Goal: Task Accomplishment & Management: Complete application form

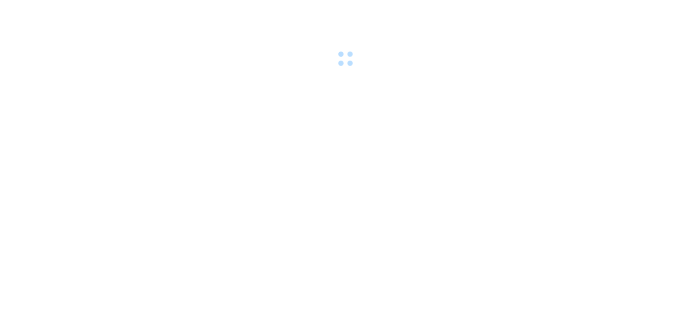
click at [425, 134] on body at bounding box center [345, 155] width 691 height 311
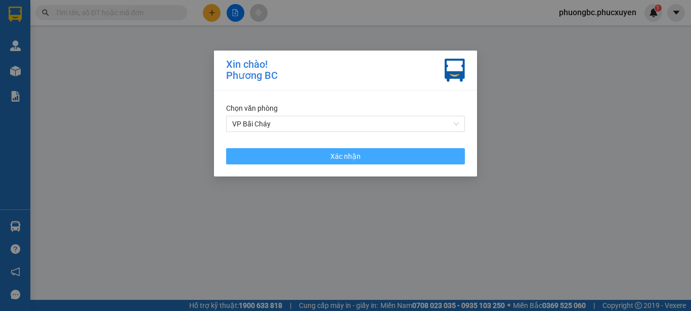
click at [368, 157] on button "Xác nhận" at bounding box center [345, 156] width 239 height 16
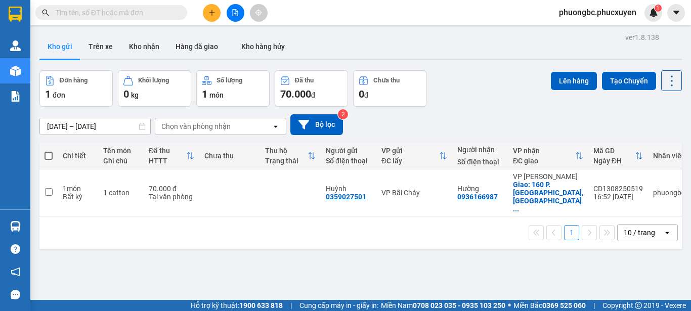
click at [602, 14] on span "phuongbc.phucxuyen" at bounding box center [598, 12] width 94 height 13
click at [570, 29] on span "Đăng xuất" at bounding box center [601, 31] width 73 height 11
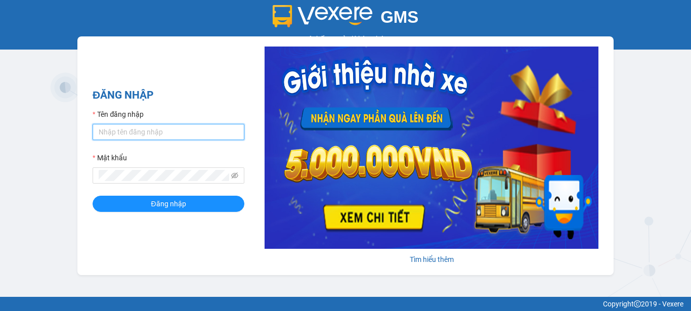
click at [196, 131] on input "Tên đăng nhập" at bounding box center [169, 132] width 152 height 16
type input "baichay.phucxuyen"
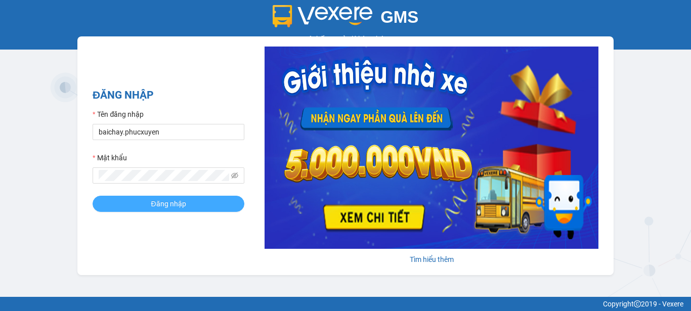
click at [160, 204] on span "Đăng nhập" at bounding box center [168, 203] width 35 height 11
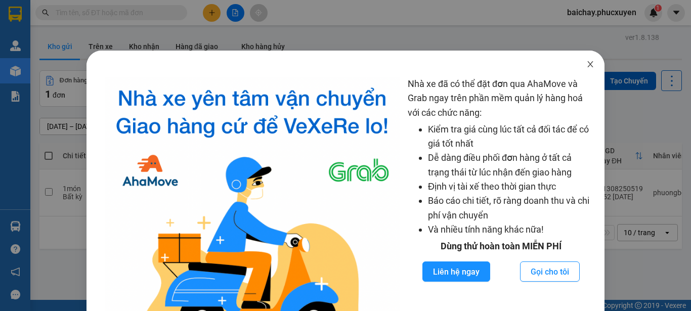
click at [587, 64] on icon "close" at bounding box center [591, 64] width 8 height 8
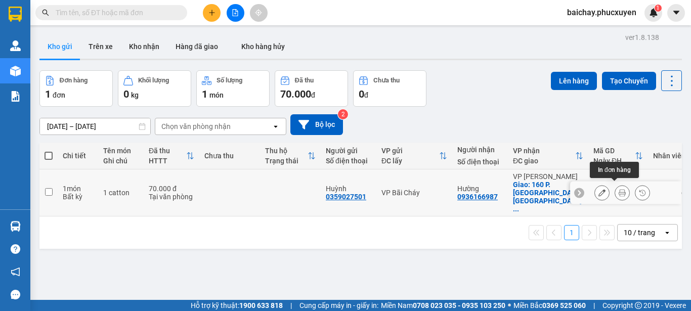
click at [619, 189] on icon at bounding box center [622, 192] width 7 height 7
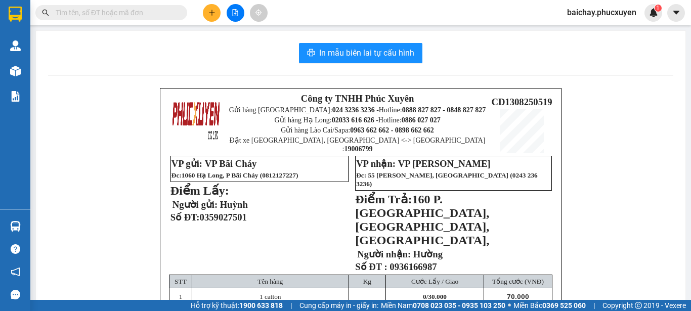
scroll to position [51, 0]
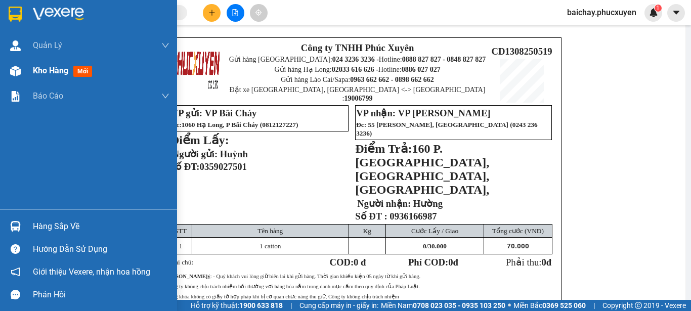
click at [45, 70] on span "Kho hàng" at bounding box center [50, 71] width 35 height 10
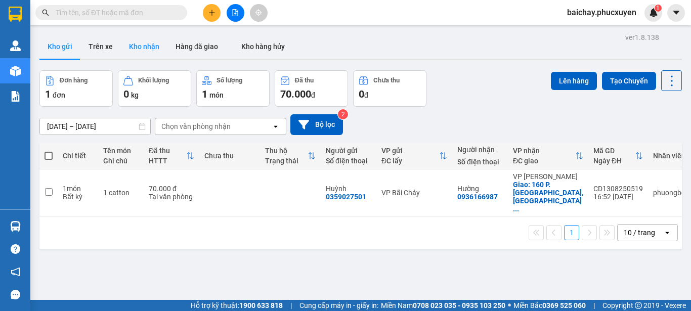
click at [149, 47] on button "Kho nhận" at bounding box center [144, 46] width 47 height 24
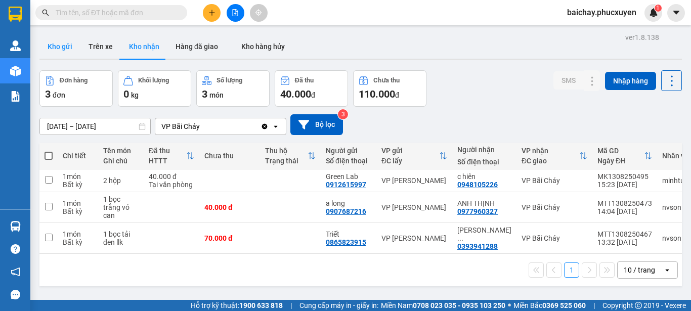
click at [56, 45] on button "Kho gửi" at bounding box center [59, 46] width 41 height 24
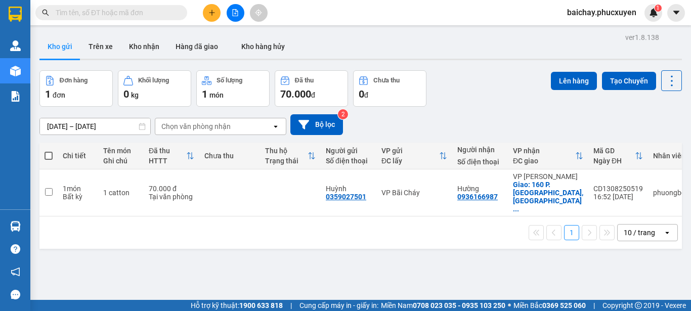
click at [439, 241] on div "1 10 / trang open" at bounding box center [360, 233] width 643 height 32
click at [430, 258] on div "ver 1.8.138 Kho gửi Trên xe Kho nhận Hàng đã giao Kho hàng hủy Đơn hàng 1 đơn K…" at bounding box center [360, 185] width 651 height 311
click at [361, 258] on div "ver 1.8.138 Kho gửi Trên xe Kho nhận Hàng đã giao Kho hàng hủy Đơn hàng 1 đơn K…" at bounding box center [360, 185] width 651 height 311
click at [137, 50] on button "Kho nhận" at bounding box center [144, 46] width 47 height 24
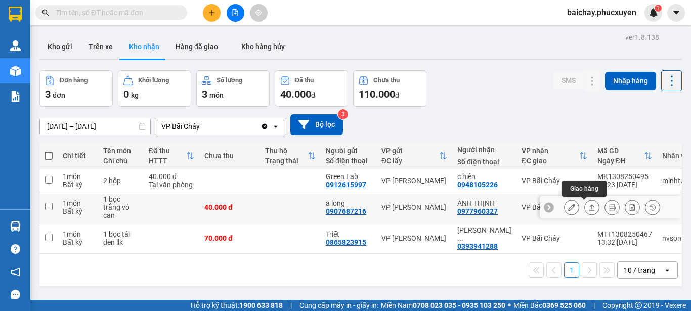
click at [589, 206] on icon at bounding box center [592, 207] width 7 height 7
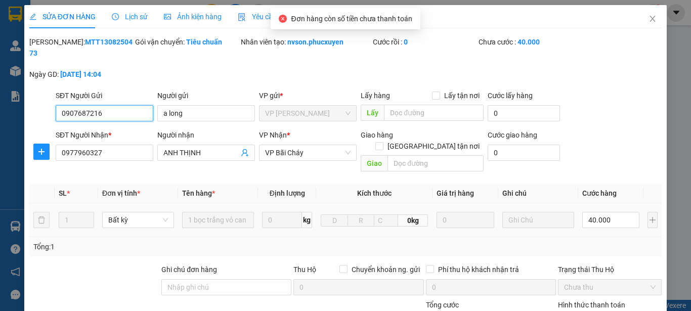
type input "0907687216"
type input "a long"
type input "0977960327"
type input "ANH THỊNH"
type input "40.000"
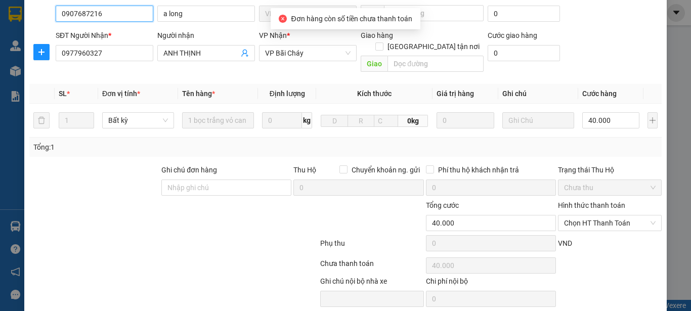
scroll to position [101, 0]
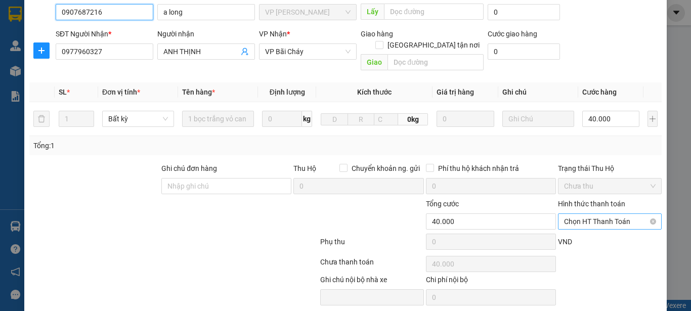
click at [629, 214] on span "Chọn HT Thanh Toán" at bounding box center [610, 221] width 92 height 15
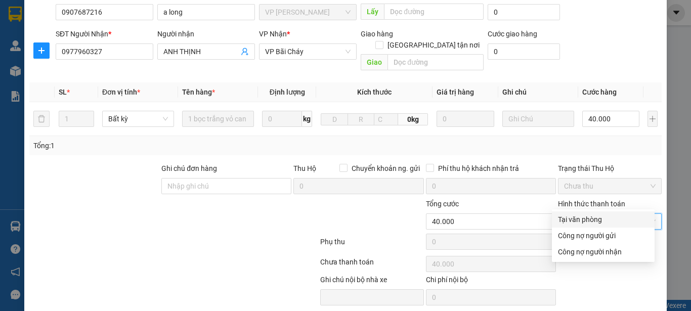
click at [584, 220] on div "Tại văn phòng" at bounding box center [603, 219] width 91 height 11
type input "0"
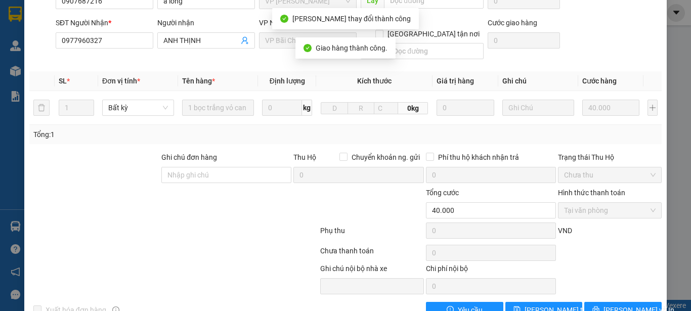
scroll to position [0, 0]
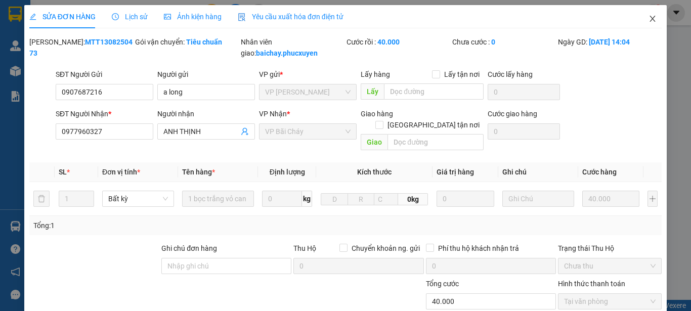
click at [650, 18] on icon "close" at bounding box center [653, 19] width 6 height 6
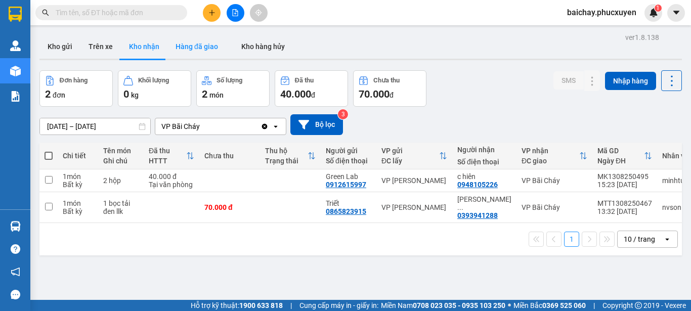
click at [190, 48] on button "Hàng đã giao" at bounding box center [197, 46] width 59 height 24
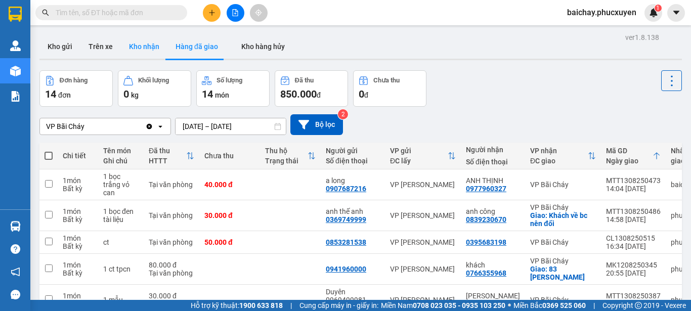
click at [145, 46] on button "Kho nhận" at bounding box center [144, 46] width 47 height 24
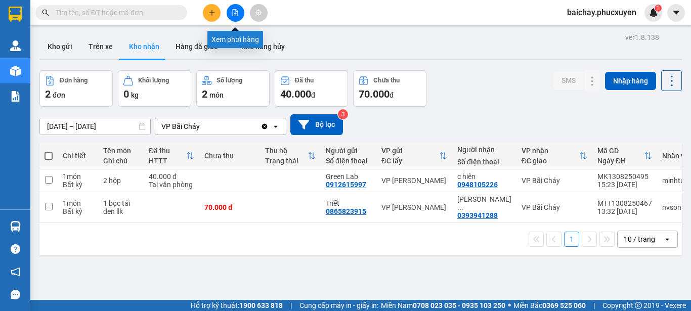
click at [234, 12] on icon "file-add" at bounding box center [235, 12] width 7 height 7
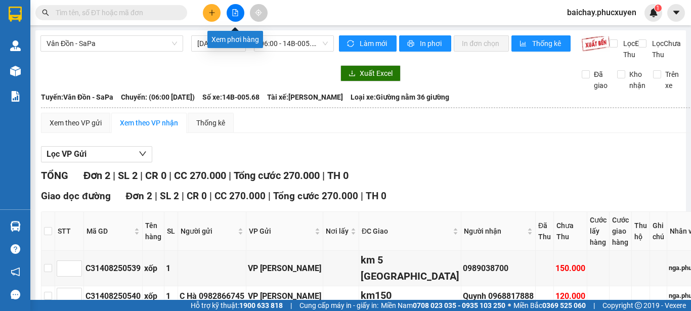
click at [237, 10] on icon "file-add" at bounding box center [235, 12] width 7 height 7
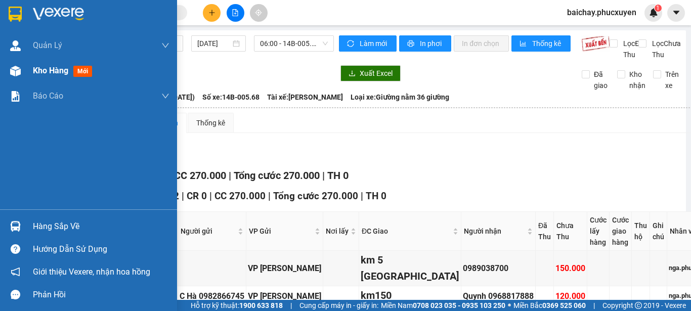
click at [49, 70] on span "Kho hàng" at bounding box center [50, 71] width 35 height 10
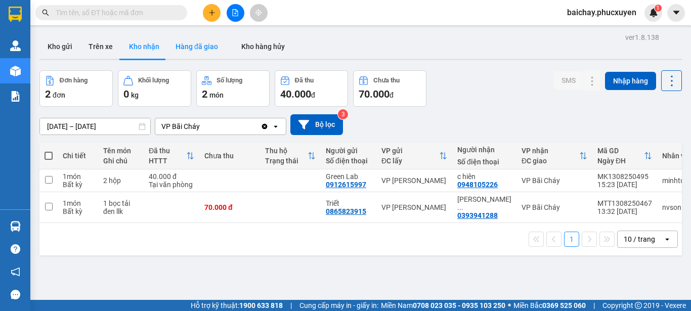
click at [197, 50] on button "Hàng đã giao" at bounding box center [197, 46] width 59 height 24
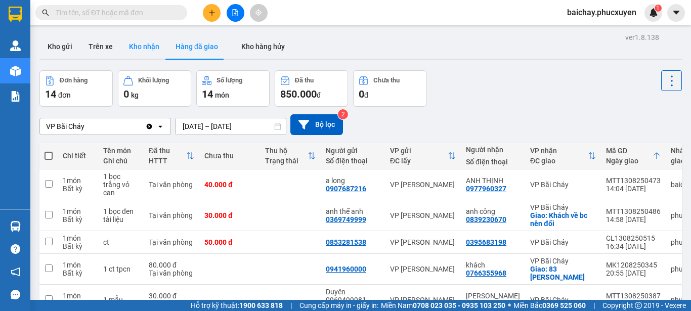
click at [143, 48] on button "Kho nhận" at bounding box center [144, 46] width 47 height 24
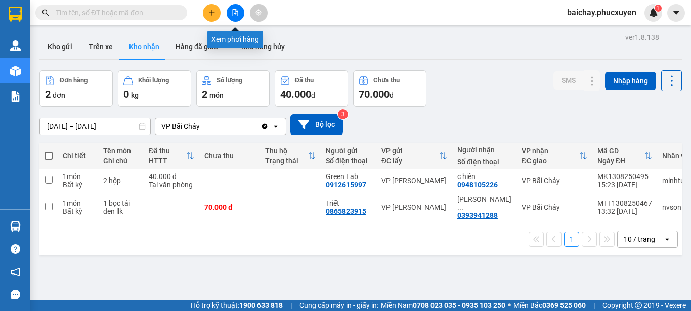
click at [237, 10] on icon "file-add" at bounding box center [235, 12] width 7 height 7
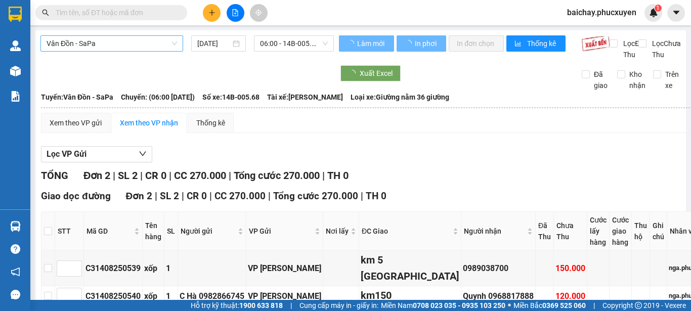
click at [143, 42] on span "Vân Đồn - SaPa" at bounding box center [112, 43] width 131 height 15
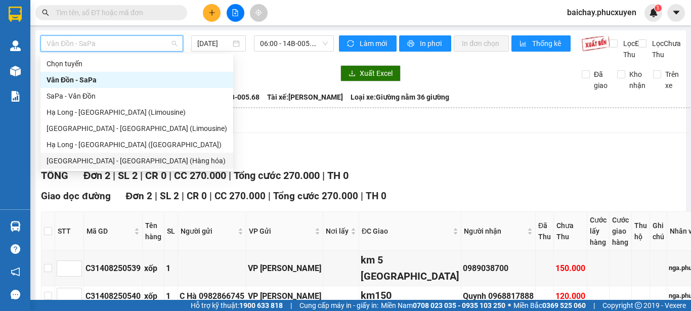
click at [91, 160] on div "[GEOGRAPHIC_DATA] - [GEOGRAPHIC_DATA] (Hàng hóa)" at bounding box center [137, 160] width 181 height 11
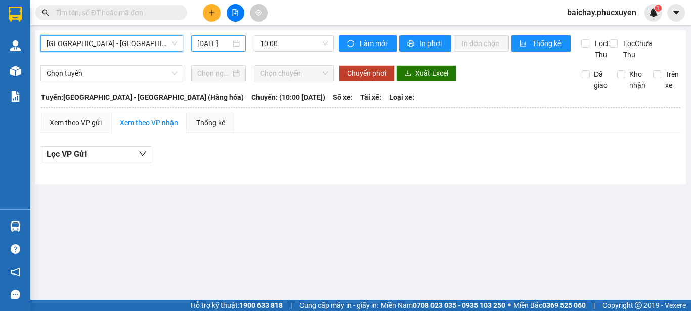
click at [216, 44] on input "[DATE]" at bounding box center [213, 43] width 33 height 11
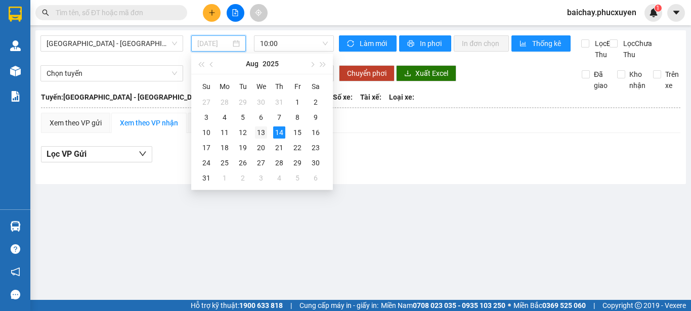
click at [263, 129] on div "13" at bounding box center [261, 133] width 12 height 12
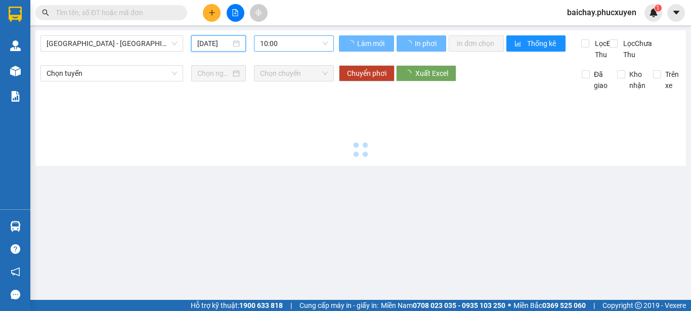
type input "[DATE]"
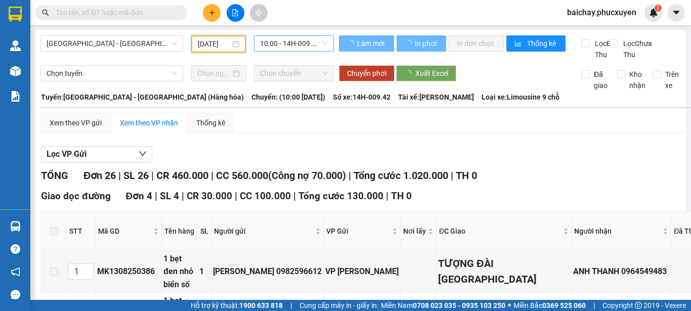
click at [313, 43] on span "10:00 - 14H-009.42" at bounding box center [294, 43] width 68 height 15
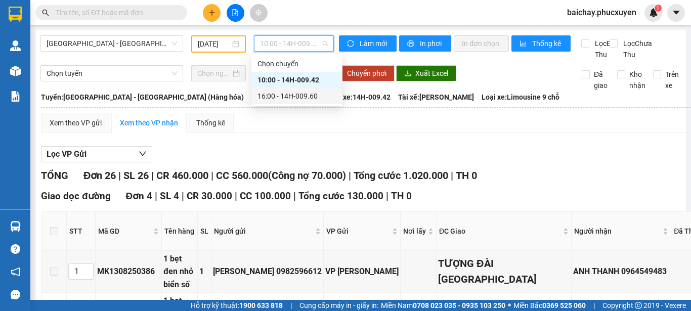
click at [301, 96] on div "16:00 - 14H-009.60" at bounding box center [297, 96] width 79 height 11
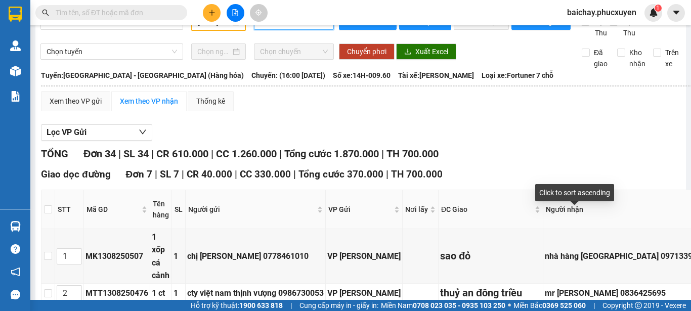
scroll to position [16, 0]
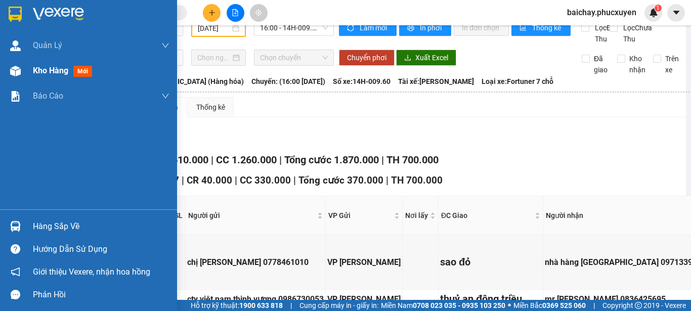
click at [52, 72] on span "Kho hàng" at bounding box center [50, 71] width 35 height 10
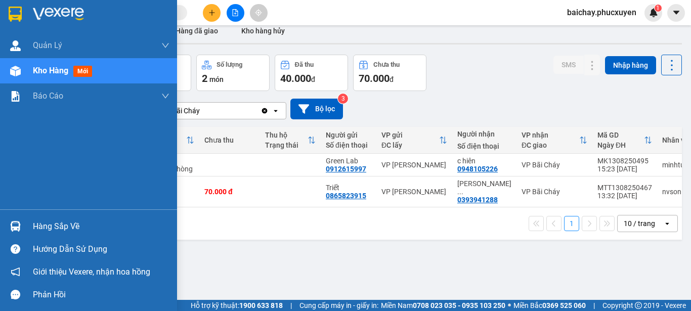
click at [39, 228] on div "Hàng sắp về" at bounding box center [101, 226] width 137 height 15
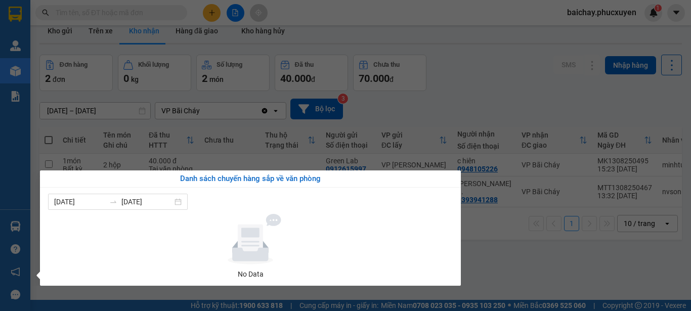
click at [531, 266] on section "Kết quả tìm kiếm ( 0 ) Bộ lọc No Data baichay.phucxuyen 1 [PERSON_NAME] lý giao…" at bounding box center [345, 155] width 691 height 311
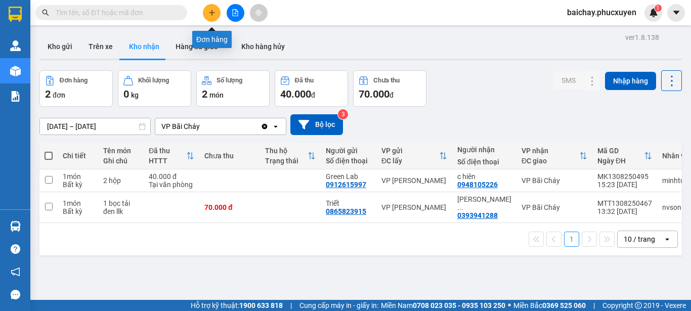
click at [213, 14] on icon "plus" at bounding box center [211, 12] width 7 height 7
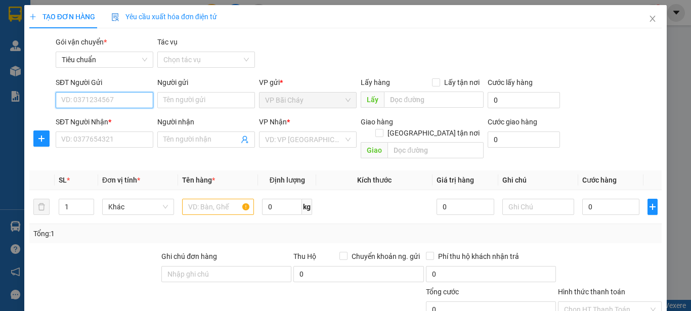
click at [134, 96] on input "SĐT Người Gửi" at bounding box center [105, 100] width 98 height 16
type input "0983482638"
click at [88, 121] on div "0983482638 - Mr [PERSON_NAME]" at bounding box center [116, 120] width 110 height 11
type input "Mr [PERSON_NAME]"
type input "Bxbc"
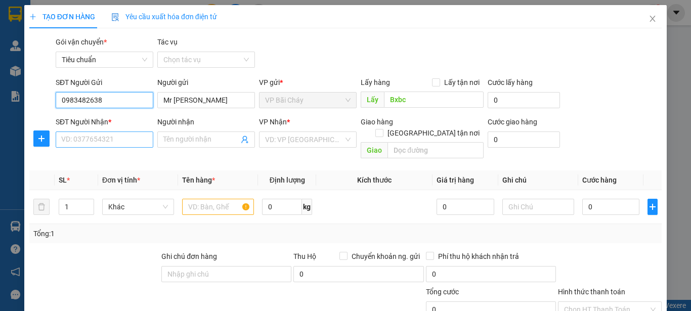
type input "0983482638"
click at [126, 142] on input "SĐT Người Nhận *" at bounding box center [105, 140] width 98 height 16
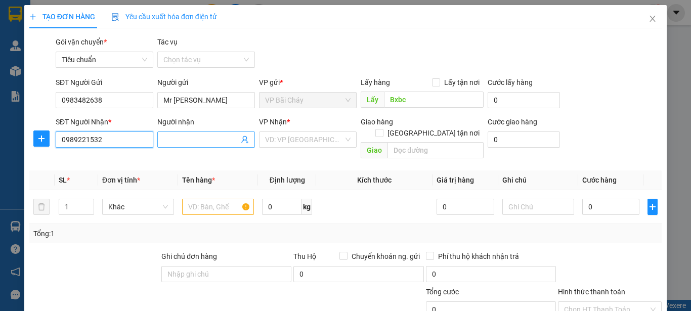
type input "0989221532"
click at [204, 138] on input "Người nhận" at bounding box center [200, 139] width 75 height 11
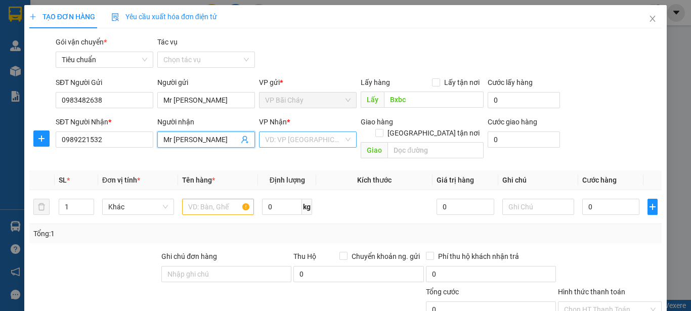
type input "Mr [PERSON_NAME]"
click at [333, 144] on input "search" at bounding box center [304, 139] width 78 height 15
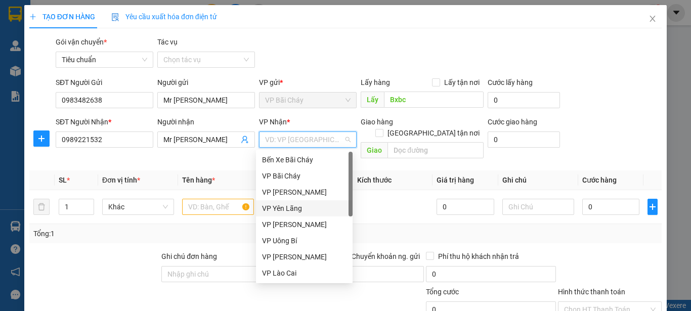
scroll to position [162, 0]
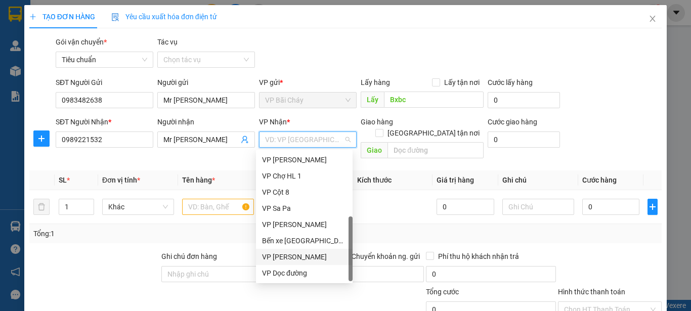
click at [294, 257] on div "VP [PERSON_NAME]" at bounding box center [304, 257] width 85 height 11
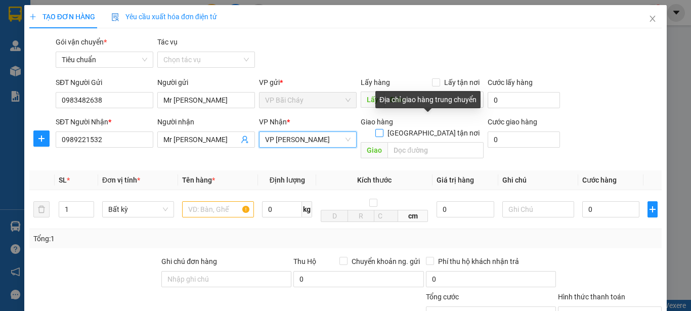
click at [383, 129] on input "[GEOGRAPHIC_DATA] tận nơi" at bounding box center [378, 132] width 7 height 7
checkbox input "true"
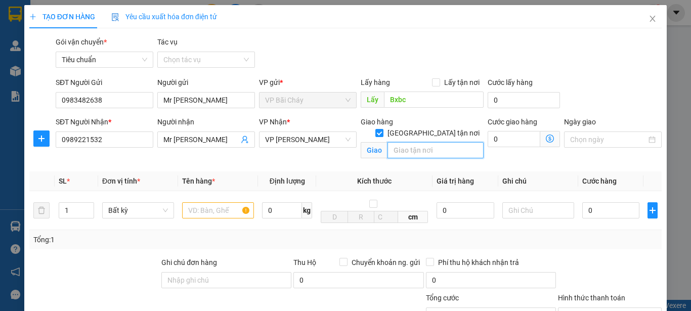
click at [454, 142] on input "text" at bounding box center [436, 150] width 96 height 16
type input "Toà [GEOGRAPHIC_DATA] [GEOGRAPHIC_DATA]- [GEOGRAPHIC_DATA]"
click at [546, 138] on icon "dollar-circle" at bounding box center [550, 139] width 8 height 8
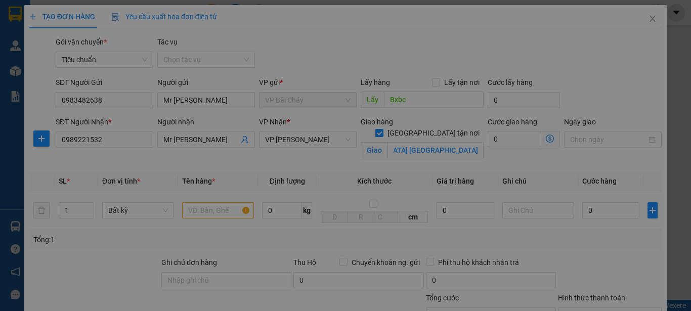
scroll to position [0, 0]
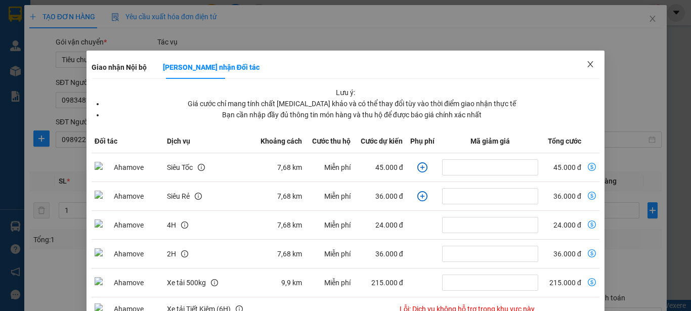
click at [588, 64] on icon "close" at bounding box center [591, 64] width 6 height 6
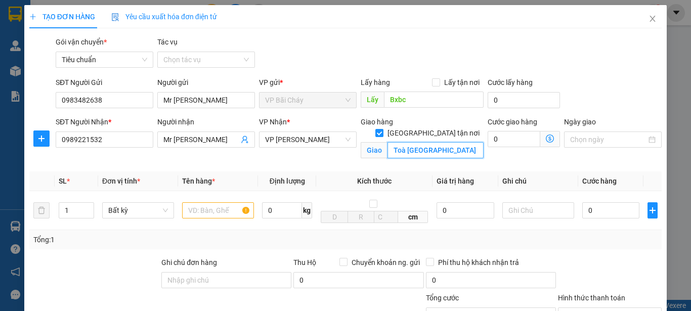
click at [437, 142] on input "Toà [GEOGRAPHIC_DATA] [GEOGRAPHIC_DATA]- [GEOGRAPHIC_DATA]" at bounding box center [436, 150] width 96 height 16
click at [546, 140] on icon "dollar-circle" at bounding box center [550, 139] width 8 height 8
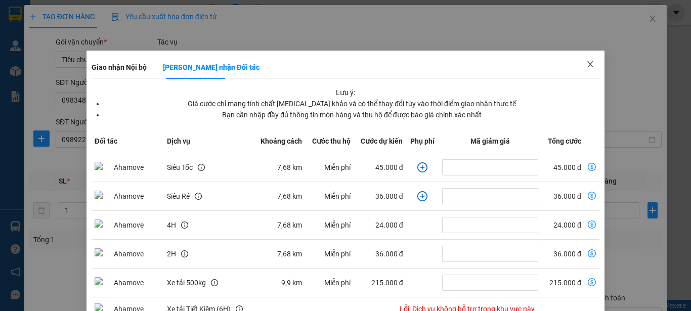
click at [587, 65] on icon "close" at bounding box center [591, 64] width 8 height 8
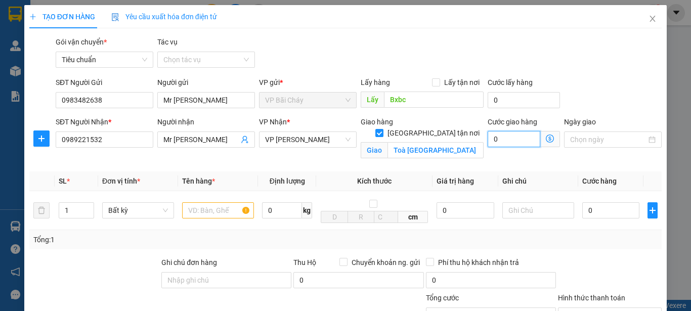
click at [518, 139] on input "0" at bounding box center [514, 139] width 53 height 16
type input "7"
type input "70"
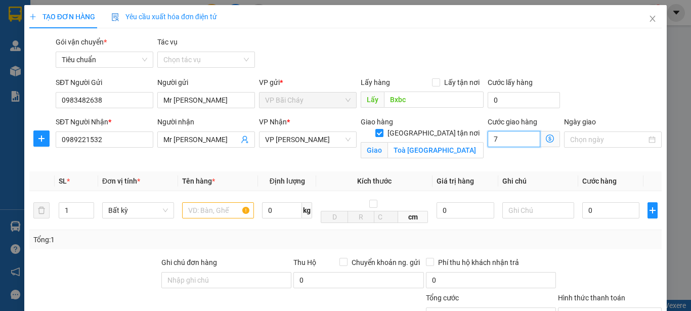
type input "70"
type input "70.000"
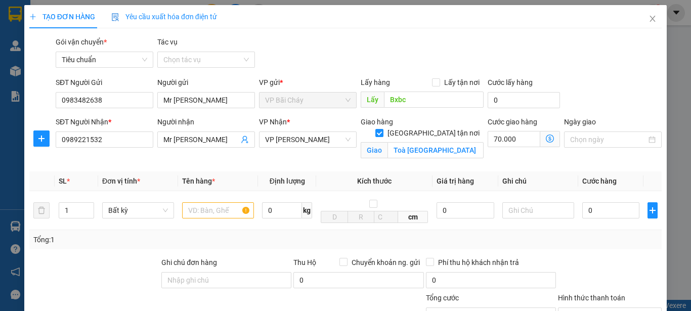
click at [590, 261] on div at bounding box center [610, 274] width 106 height 35
click at [202, 215] on input "text" at bounding box center [218, 210] width 72 height 16
type input "1 Túi trắng"
click at [609, 216] on input "0" at bounding box center [610, 210] width 57 height 16
type input "5"
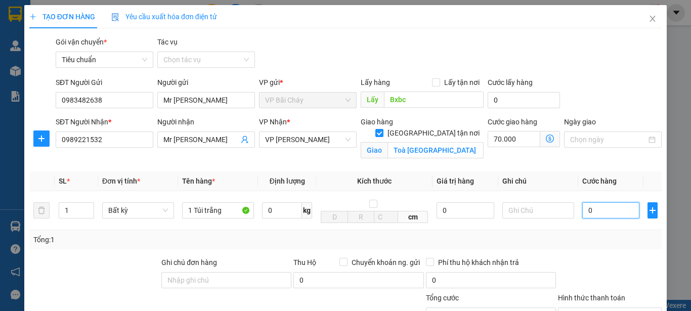
type input "70.005"
type input "50"
type input "70.050"
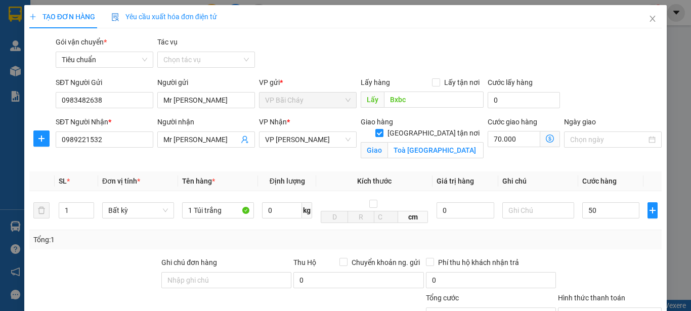
type input "50.000"
type input "120.000"
click at [616, 262] on div at bounding box center [610, 274] width 106 height 35
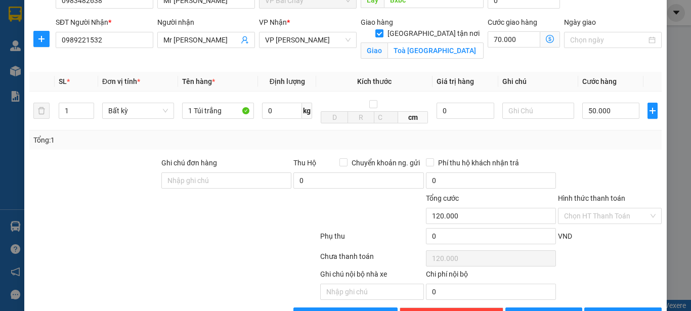
scroll to position [82, 0]
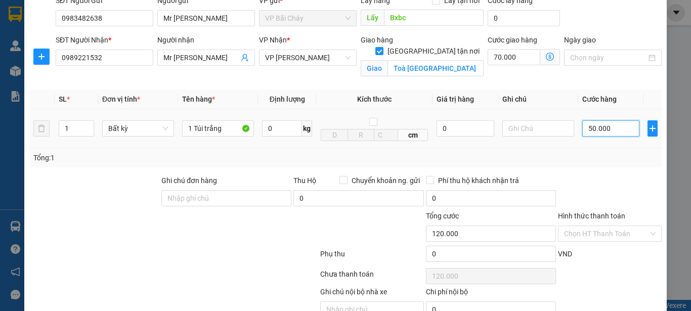
click at [614, 128] on input "50.000" at bounding box center [610, 128] width 57 height 16
type input "4"
type input "70.004"
type input "40"
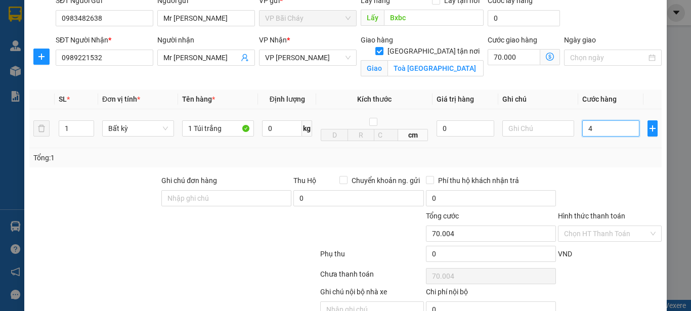
type input "70.040"
click at [613, 176] on div at bounding box center [610, 192] width 106 height 35
type input "40.000"
type input "110.000"
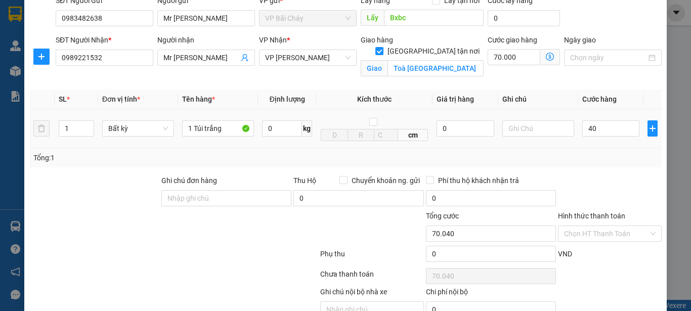
type input "110.000"
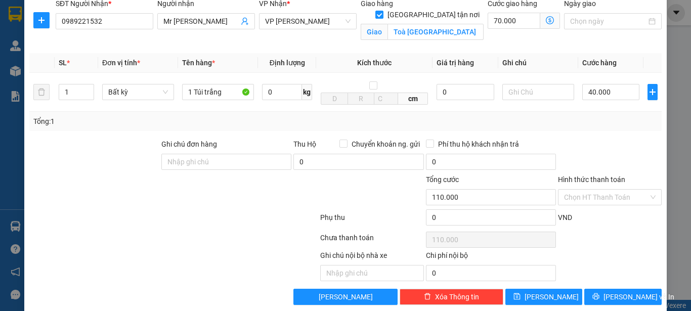
scroll to position [133, 0]
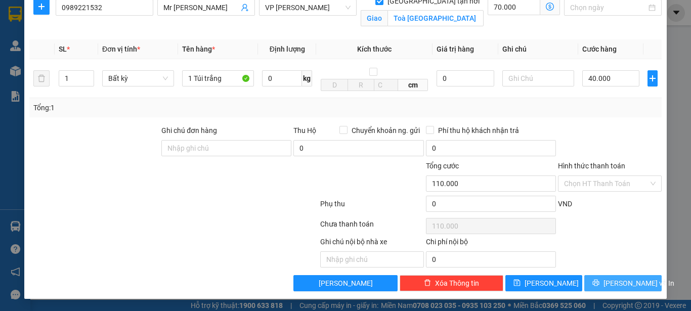
click at [616, 284] on span "[PERSON_NAME] và In" at bounding box center [639, 283] width 71 height 11
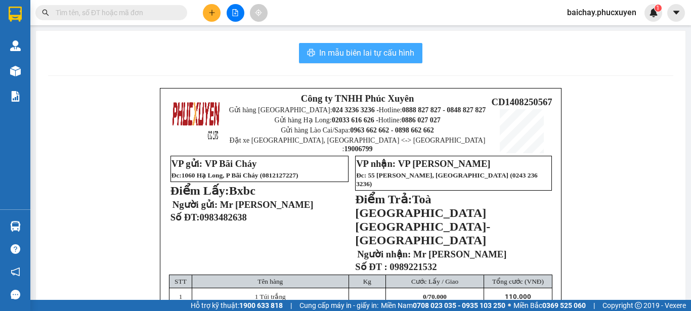
click at [349, 54] on span "In mẫu biên lai tự cấu hình" at bounding box center [366, 53] width 95 height 13
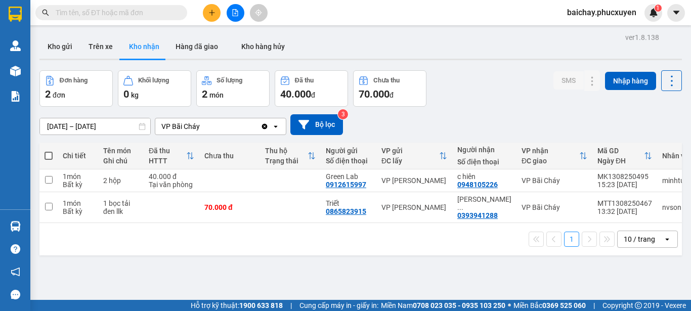
click at [496, 270] on div "ver 1.8.138 Kho gửi Trên xe Kho nhận Hàng đã giao Kho hàng hủy Đơn hàng 2 đơn K…" at bounding box center [360, 185] width 651 height 311
click at [61, 44] on button "Kho gửi" at bounding box center [59, 46] width 41 height 24
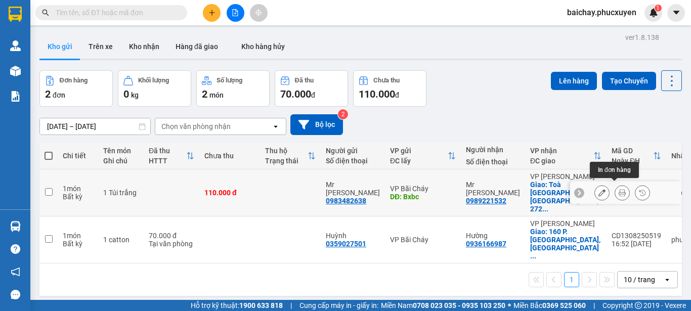
click at [619, 191] on icon at bounding box center [622, 192] width 7 height 7
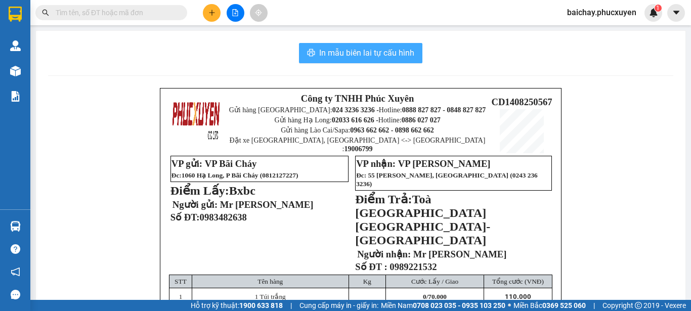
click at [337, 55] on span "In mẫu biên lai tự cấu hình" at bounding box center [366, 53] width 95 height 13
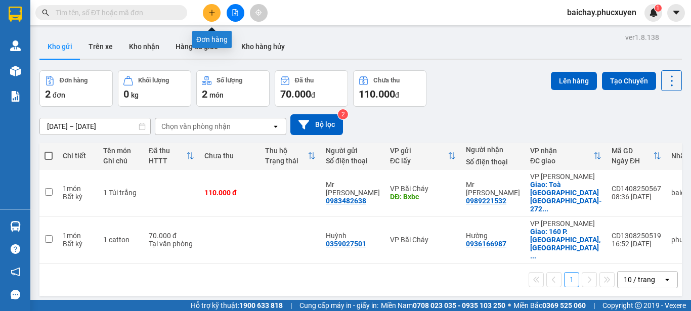
click at [211, 13] on icon "plus" at bounding box center [211, 12] width 7 height 7
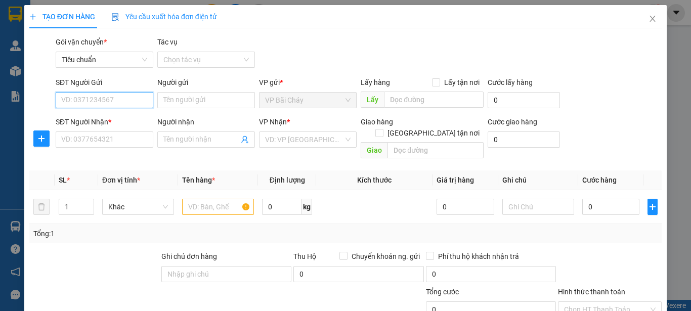
click at [127, 100] on input "SĐT Người Gửi" at bounding box center [105, 100] width 98 height 16
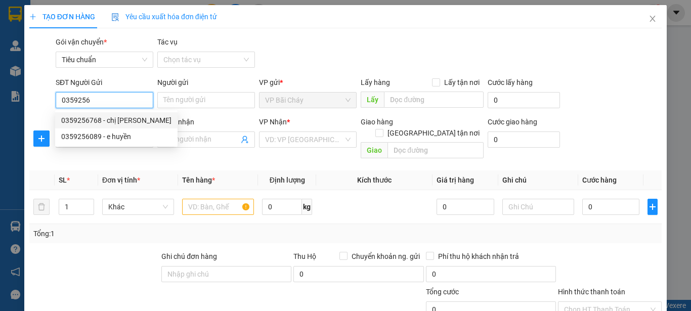
click at [108, 116] on div "0359256768 - chị [PERSON_NAME]" at bounding box center [116, 120] width 110 height 11
type input "0359256768"
type input "chị [PERSON_NAME]"
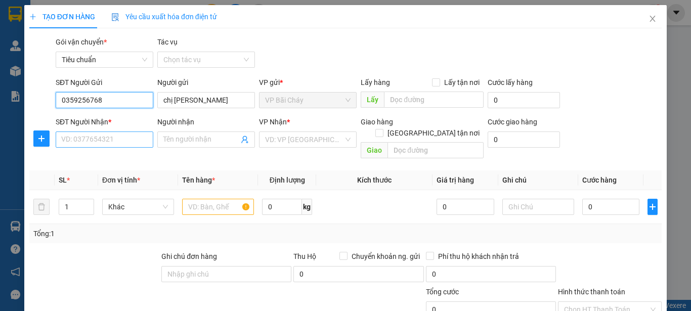
type input "0359256768"
click at [126, 137] on input "SĐT Người Nhận *" at bounding box center [105, 140] width 98 height 16
type input "0368262685"
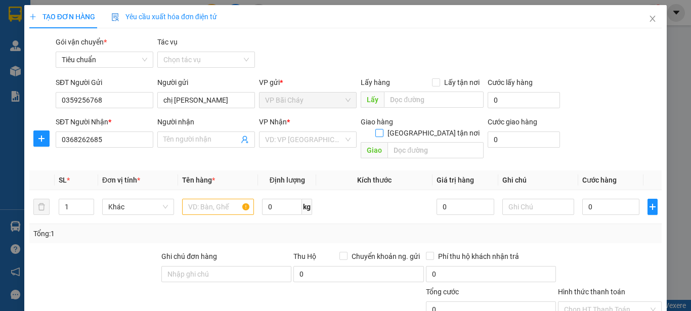
click at [383, 129] on input "[GEOGRAPHIC_DATA] tận nơi" at bounding box center [378, 132] width 7 height 7
checkbox input "true"
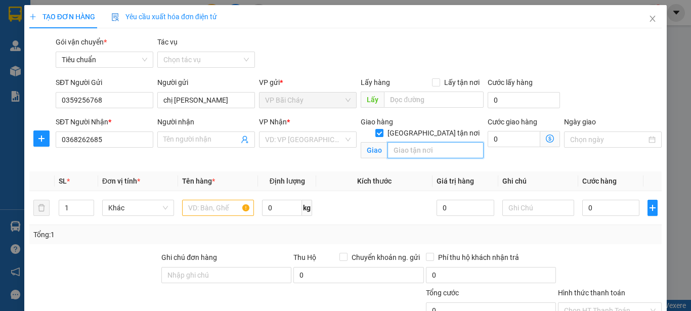
click at [445, 142] on input "text" at bounding box center [436, 150] width 96 height 16
click at [328, 142] on input "search" at bounding box center [304, 139] width 78 height 15
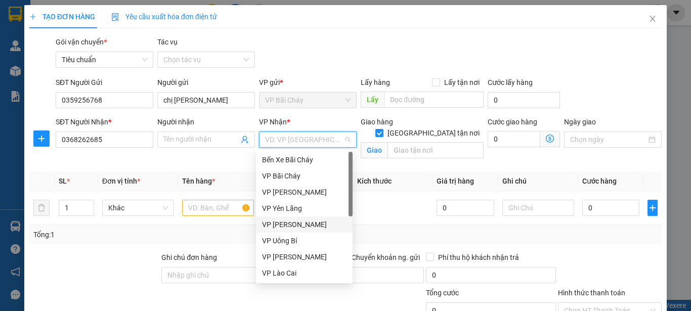
click at [279, 223] on div "VP [PERSON_NAME]" at bounding box center [304, 224] width 85 height 11
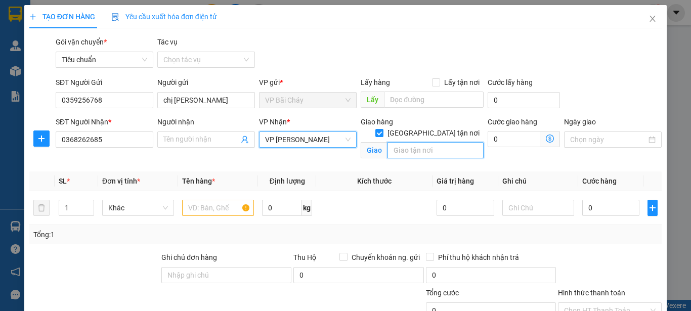
click at [453, 142] on input "text" at bounding box center [436, 150] width 96 height 16
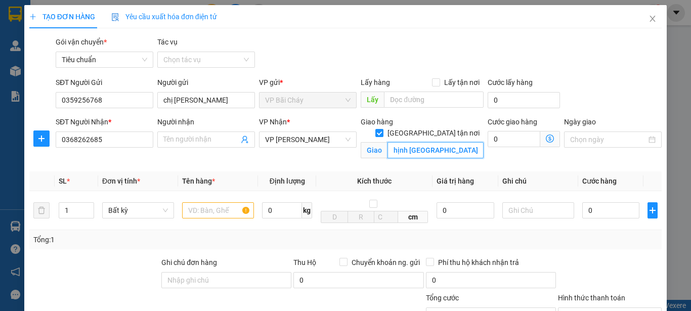
scroll to position [0, 206]
type input "Chi cục thuế quận Hoàng Mai- Ngõ 6 phường [PERSON_NAME], Thịnh [GEOGRAPHIC_DATA]"
click at [546, 138] on icon "dollar-circle" at bounding box center [550, 139] width 8 height 8
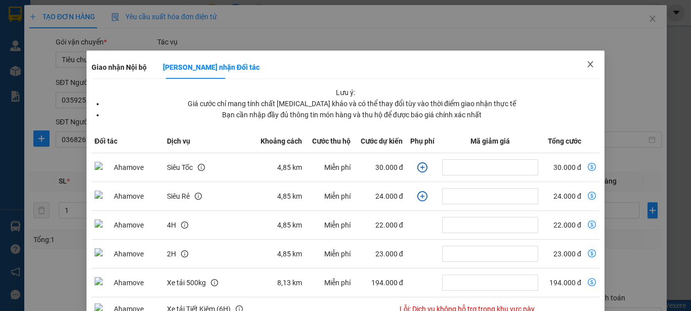
click at [588, 63] on icon "close" at bounding box center [591, 64] width 6 height 6
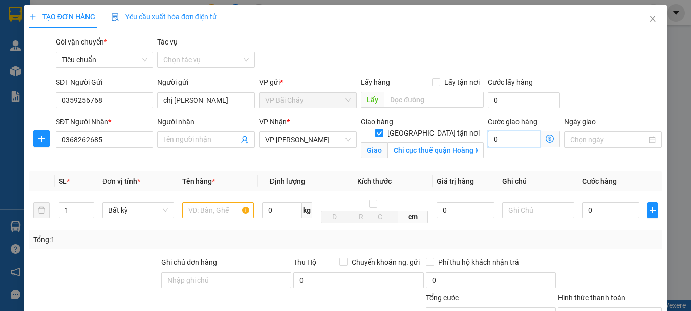
click at [518, 139] on input "0" at bounding box center [514, 139] width 53 height 16
type input "5"
type input "50"
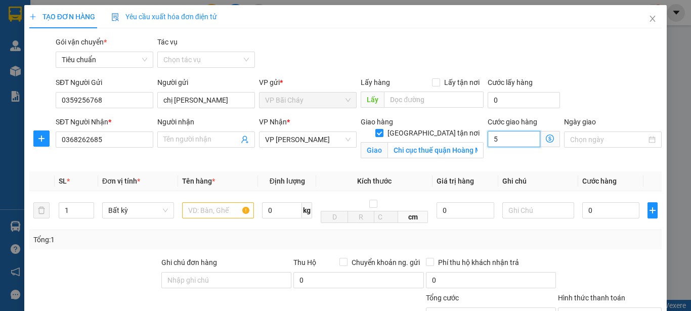
type input "50"
type input "50.000"
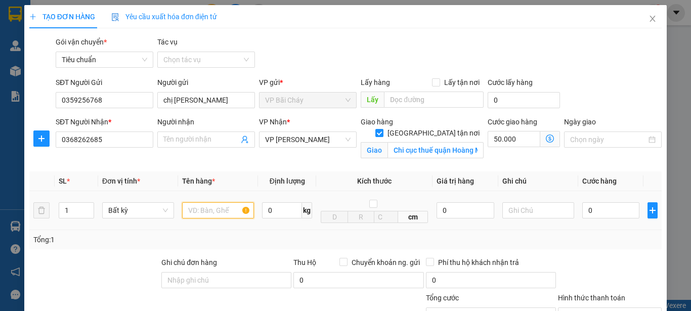
click at [203, 215] on input "text" at bounding box center [218, 210] width 72 height 16
type input "Giấy tờ"
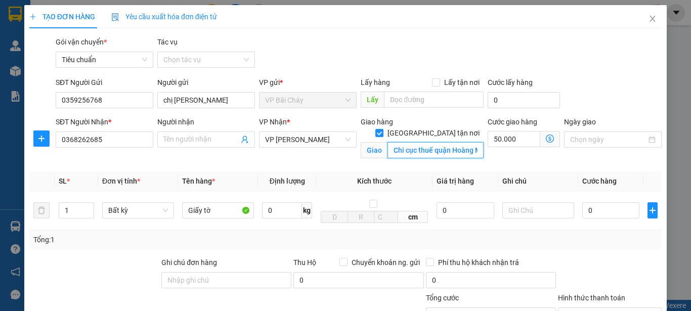
click at [443, 142] on input "Chi cục thuế quận Hoàng Mai- Ngõ 6 phường [PERSON_NAME], Thịnh [GEOGRAPHIC_DATA]" at bounding box center [436, 150] width 96 height 16
click at [440, 142] on input "Chi cục thuế quận Hoàng Mai- Ngõ 6 phường [PERSON_NAME], Thịnh [GEOGRAPHIC_DATA]" at bounding box center [436, 150] width 96 height 16
click at [456, 142] on input "Chi cục thuế quận Hoàng Mai- Ngõ 6 phường [PERSON_NAME], Thịnh [GEOGRAPHIC_DATA]" at bounding box center [436, 150] width 96 height 16
click at [455, 144] on input "Chi cục thuế quận Hoàng Mai- Số 6 phường [GEOGRAPHIC_DATA], Thịnh [GEOGRAPHIC_D…" at bounding box center [436, 150] width 96 height 16
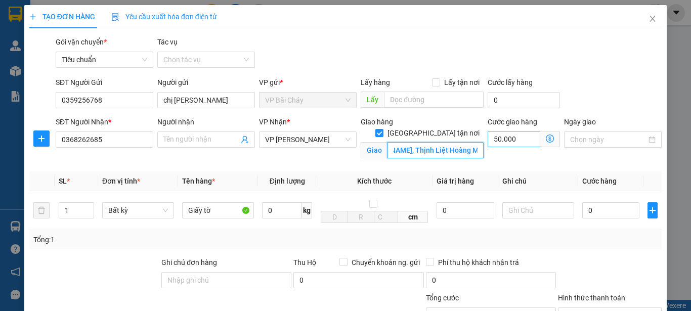
scroll to position [0, 173]
type input "Chi cục thuế quận Hoàng Mai- Số 6, ngõ 4, [PERSON_NAME], Thịnh Liệt Hoàng Mai […"
click at [546, 138] on icon "dollar-circle" at bounding box center [550, 139] width 8 height 8
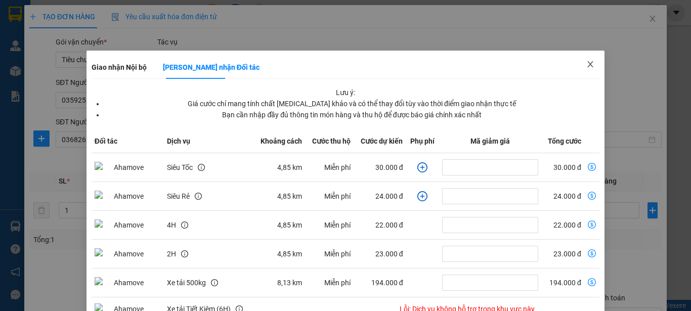
click at [588, 64] on icon "close" at bounding box center [591, 64] width 6 height 6
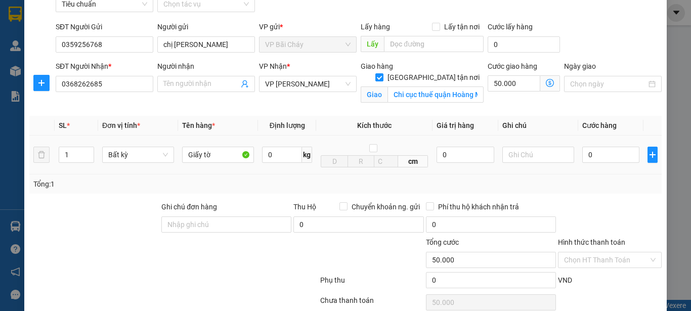
scroll to position [31, 0]
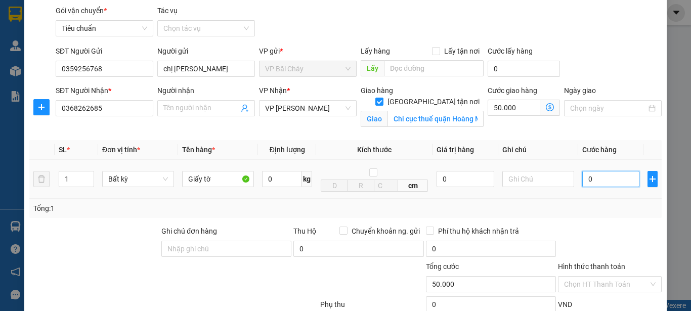
click at [615, 179] on input "0" at bounding box center [610, 179] width 57 height 16
type input "5"
type input "50.005"
type input "50"
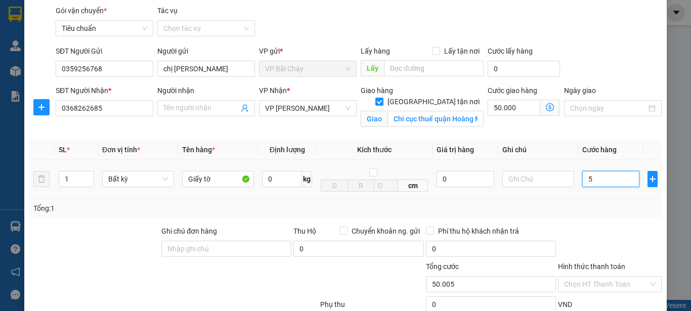
type input "50.050"
type input "50.000"
type input "100.000"
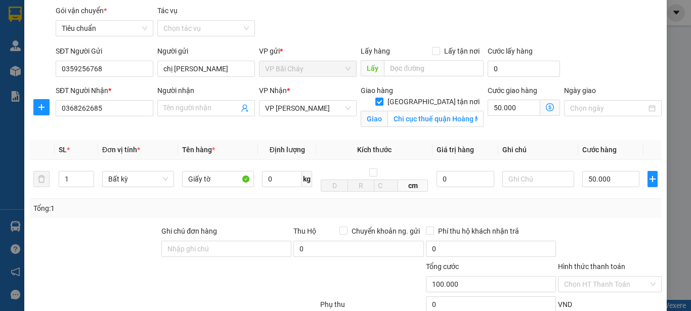
click at [621, 207] on div "Tổng: 1" at bounding box center [345, 208] width 624 height 11
click at [436, 111] on input "Chi cục thuế quận Hoàng Mai- Số 6, ngõ 4, [PERSON_NAME], Thịnh Liệt Hoàng Mai […" at bounding box center [436, 119] width 96 height 16
click at [456, 111] on input "Chi cục thuế quận Hoàng Mai- Số 6, ngõ 4, [PERSON_NAME], Thịnh Liệt Hoàng Mai […" at bounding box center [436, 119] width 96 height 16
click at [518, 109] on input "50.000" at bounding box center [514, 108] width 53 height 16
click at [579, 227] on div at bounding box center [610, 243] width 106 height 35
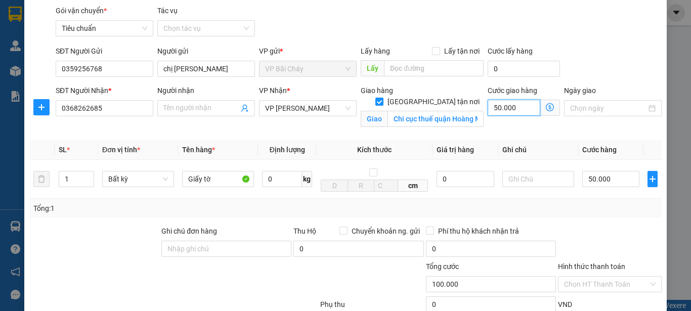
click at [519, 107] on input "50.000" at bounding box center [514, 108] width 53 height 16
type input "4"
type input "50.004"
type input "50.040"
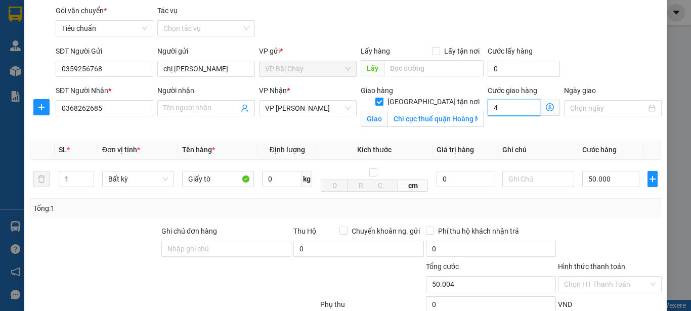
type input "50.040"
type input "40"
type input "90.000"
type input "40.000"
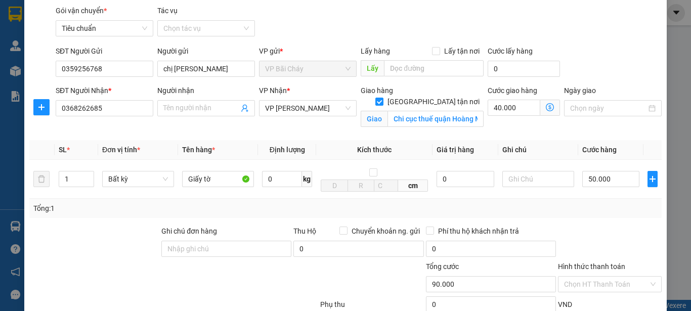
click at [588, 237] on div at bounding box center [610, 243] width 106 height 35
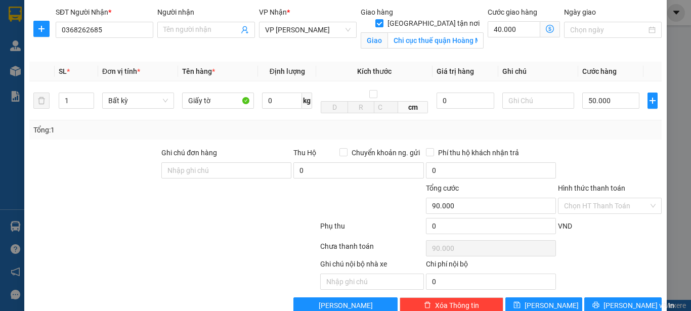
scroll to position [133, 0]
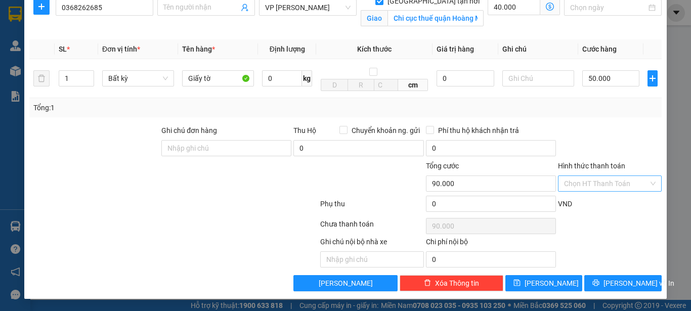
click at [632, 182] on input "Hình thức thanh toán" at bounding box center [606, 183] width 85 height 15
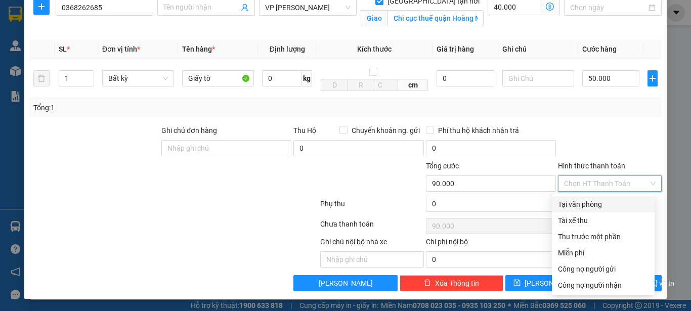
click at [579, 203] on div "Tại văn phòng" at bounding box center [603, 204] width 91 height 11
type input "0"
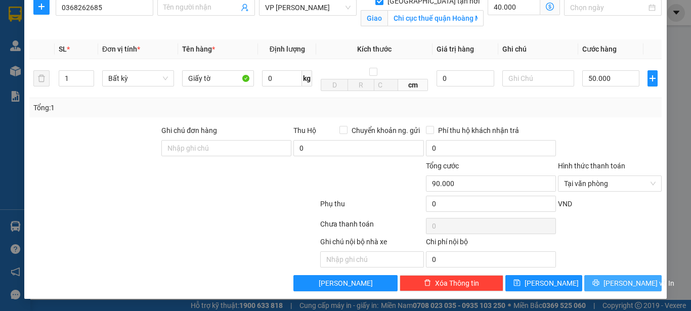
click at [615, 283] on span "[PERSON_NAME] và In" at bounding box center [639, 283] width 71 height 11
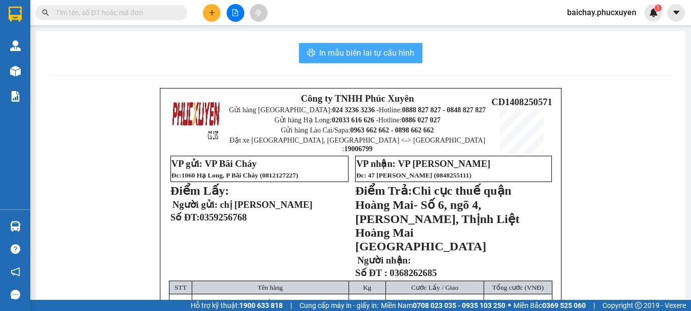
click at [335, 54] on span "In mẫu biên lai tự cấu hình" at bounding box center [366, 53] width 95 height 13
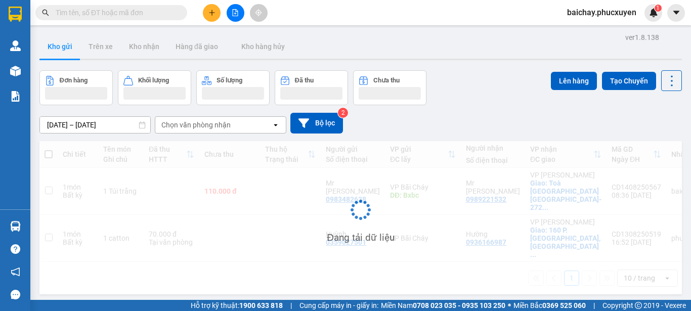
scroll to position [47, 0]
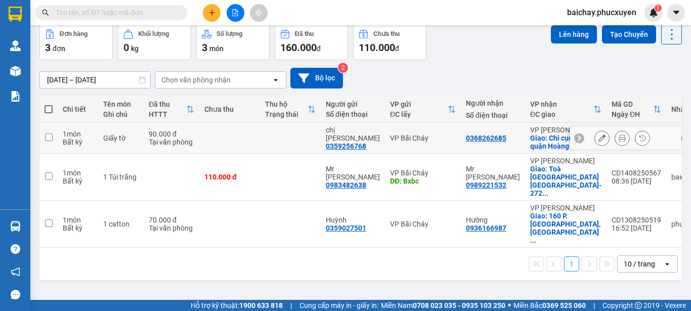
click at [618, 138] on button at bounding box center [622, 139] width 14 height 18
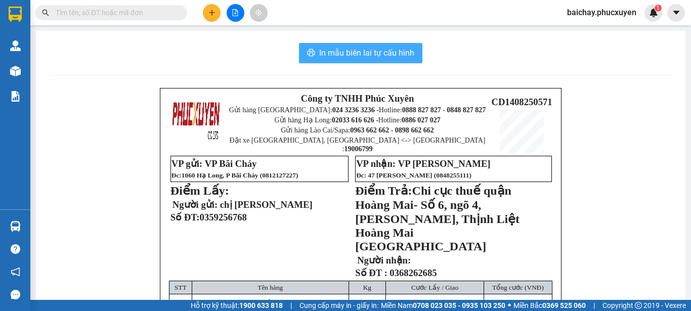
click at [350, 50] on span "In mẫu biên lai tự cấu hình" at bounding box center [366, 53] width 95 height 13
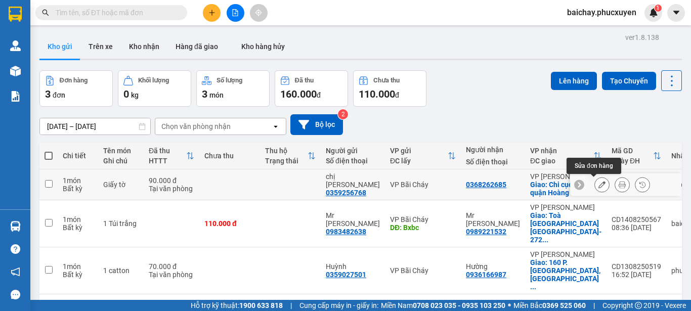
click at [599, 185] on icon at bounding box center [602, 184] width 7 height 7
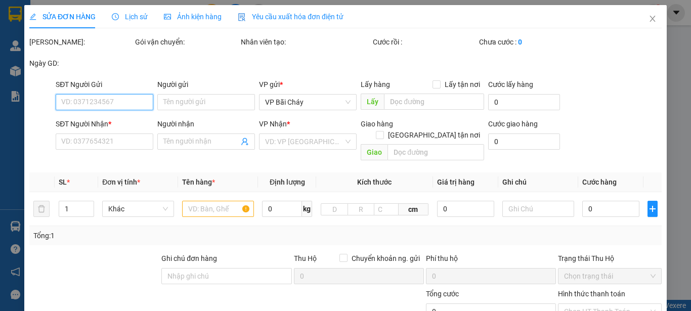
type input "0359256768"
type input "chị [PERSON_NAME]"
type input "0368262685"
checkbox input "true"
type input "Chi cục thuế quận Hoàng Mai- Số 6, ngõ 4, [PERSON_NAME], Thịnh Liệt Hoàng Mai […"
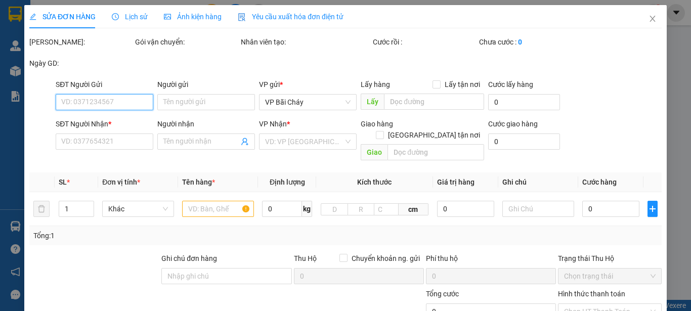
type input "90.000"
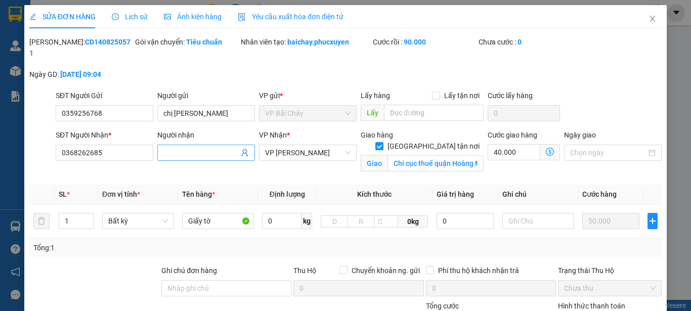
click at [212, 147] on input "Người nhận" at bounding box center [200, 152] width 75 height 11
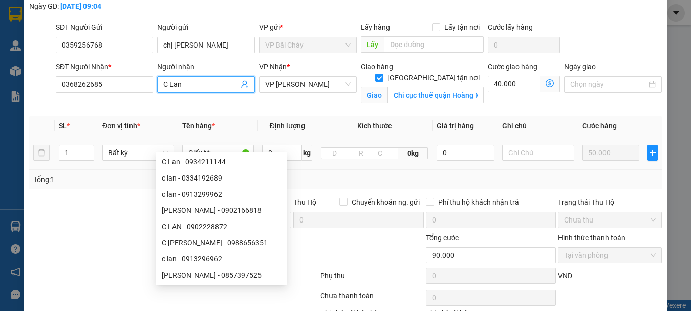
scroll to position [129, 0]
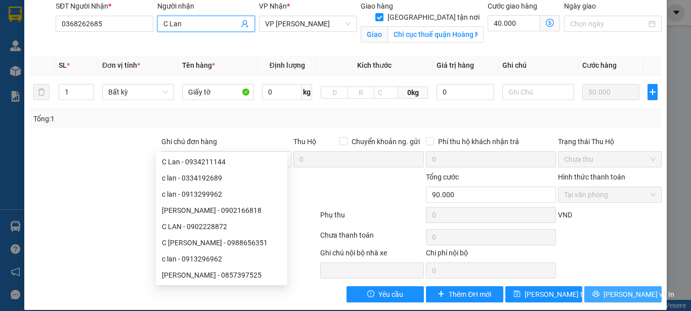
type input "C Lan"
click at [615, 289] on span "[PERSON_NAME] và In" at bounding box center [639, 294] width 71 height 11
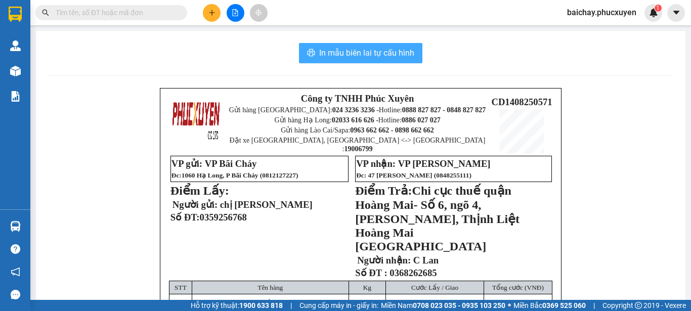
click at [342, 55] on span "In mẫu biên lai tự cấu hình" at bounding box center [366, 53] width 95 height 13
